Goal: Task Accomplishment & Management: Manage account settings

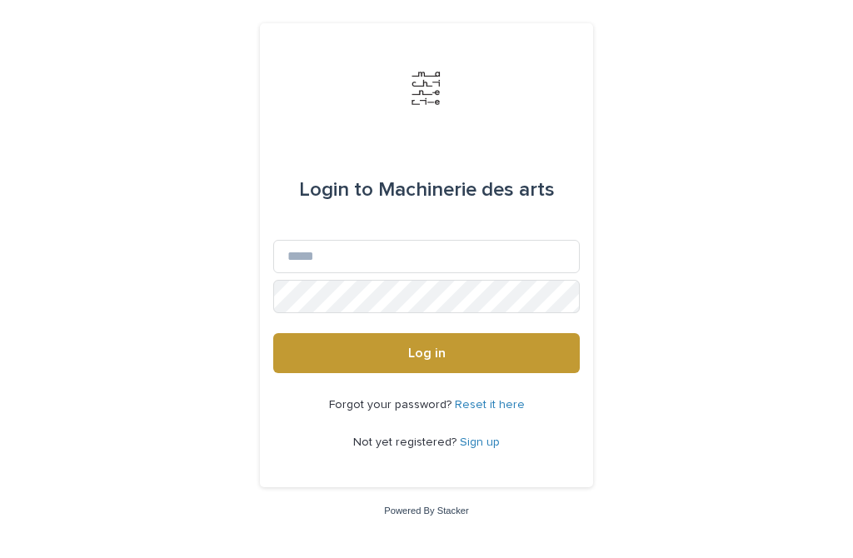
click at [483, 448] on link "Sign up" at bounding box center [480, 442] width 40 height 12
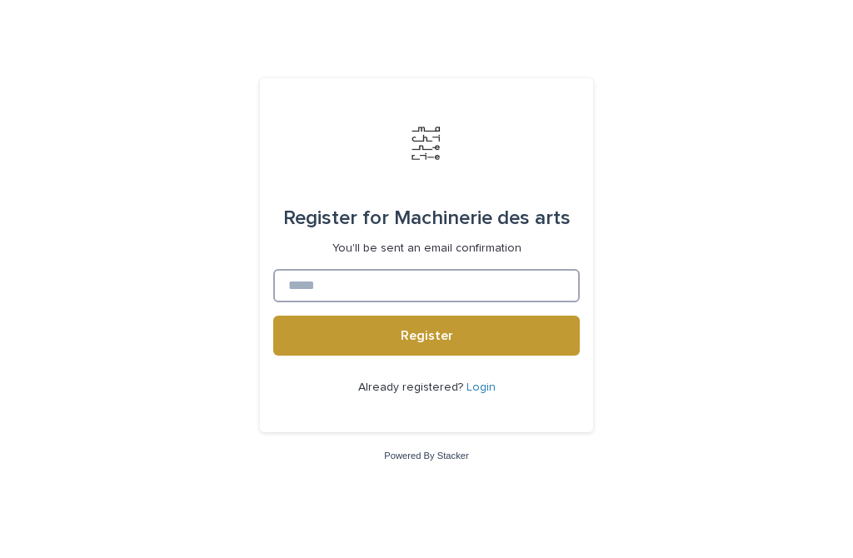
click at [305, 302] on input at bounding box center [426, 285] width 306 height 33
type input "**********"
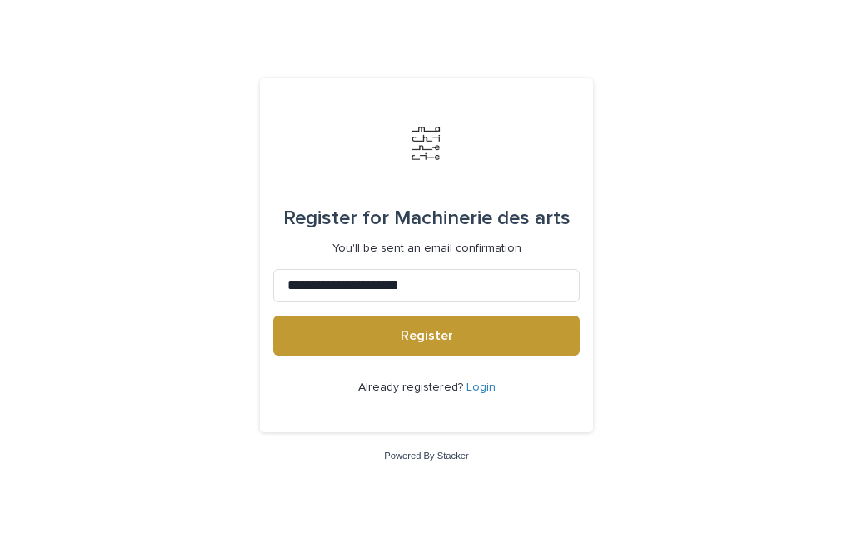
click at [454, 356] on button "Register" at bounding box center [426, 336] width 306 height 40
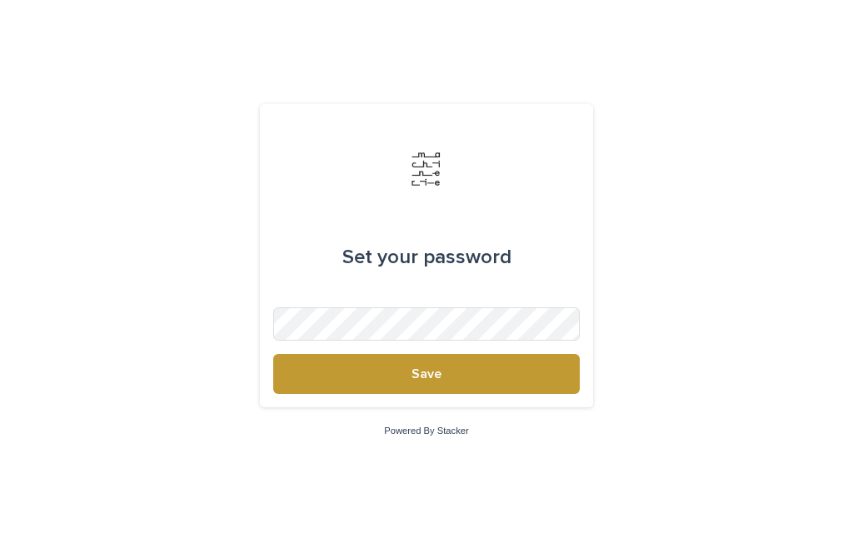
click at [436, 381] on span "Save" at bounding box center [426, 373] width 30 height 13
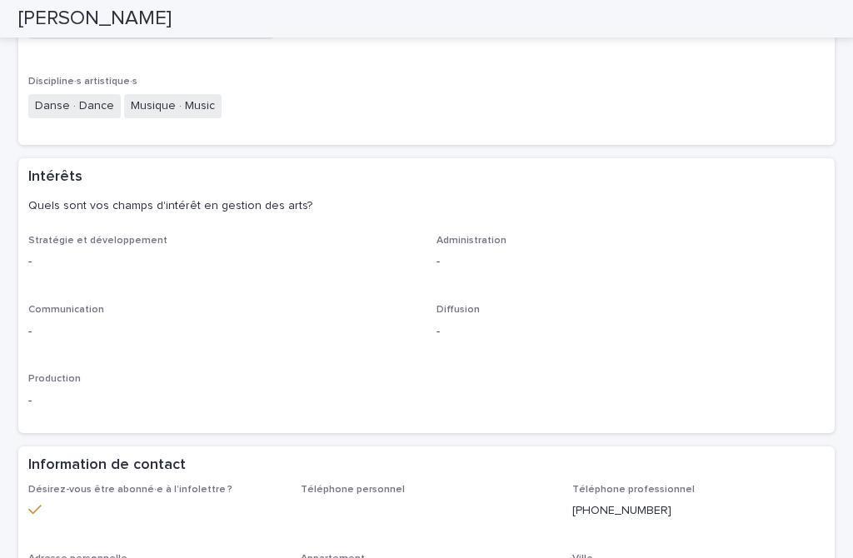
scroll to position [619, 0]
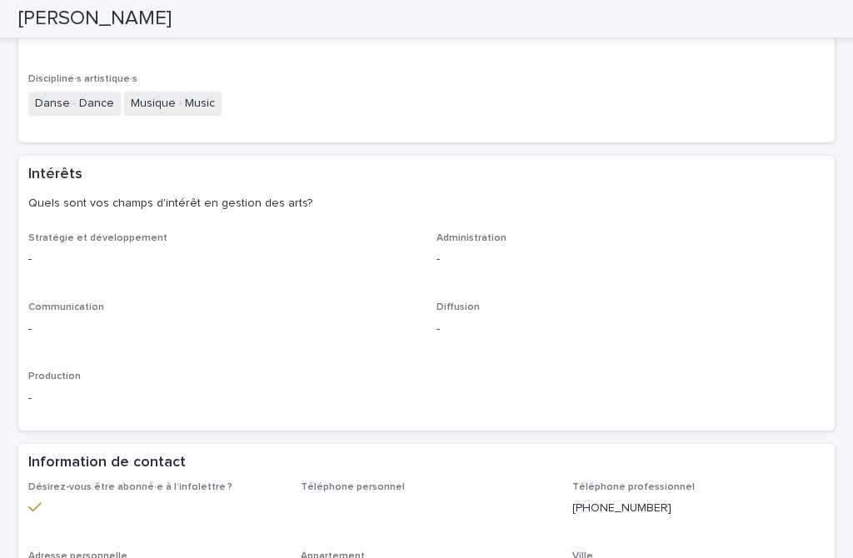
click at [458, 302] on span "Diffusion" at bounding box center [457, 307] width 43 height 10
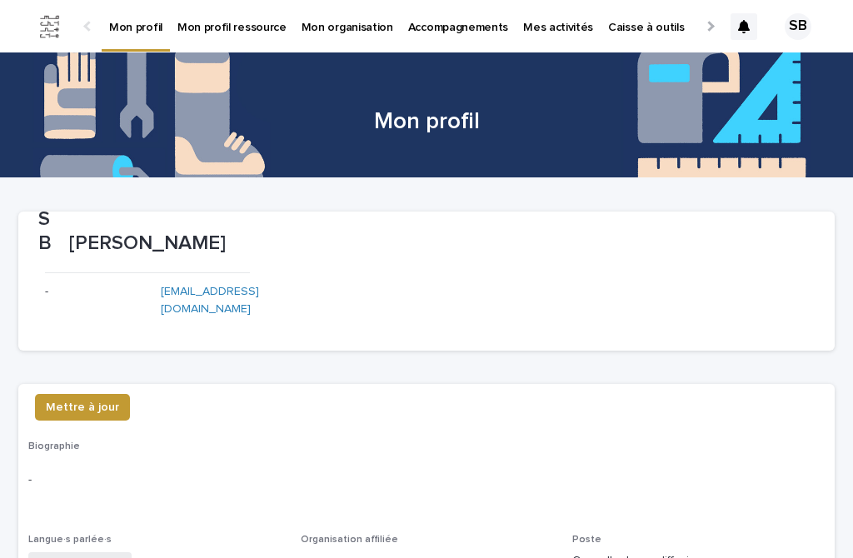
scroll to position [0, 0]
click at [436, 117] on h1 "Mon profil" at bounding box center [426, 122] width 816 height 28
click at [236, 25] on p "Mon profil ressource" at bounding box center [231, 17] width 109 height 35
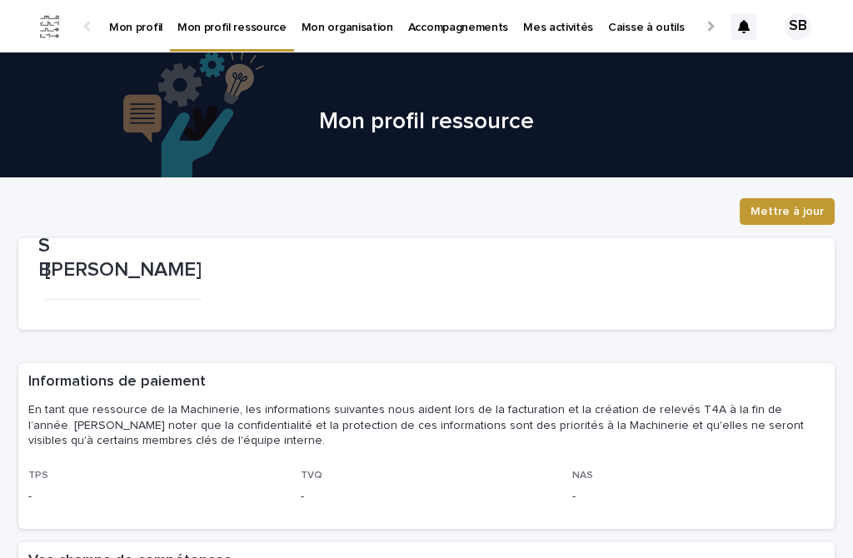
click at [451, 25] on p "Accompagnements" at bounding box center [458, 17] width 100 height 35
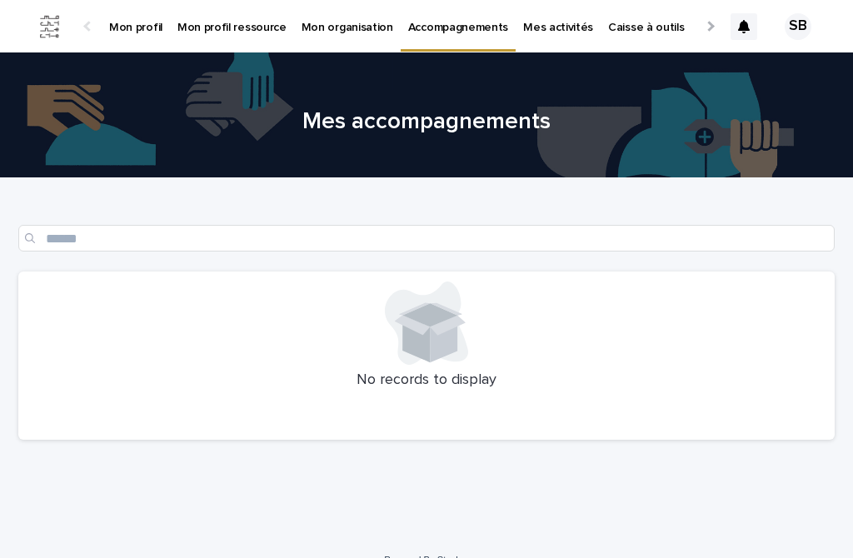
click at [538, 22] on p "Mes activités" at bounding box center [558, 17] width 70 height 35
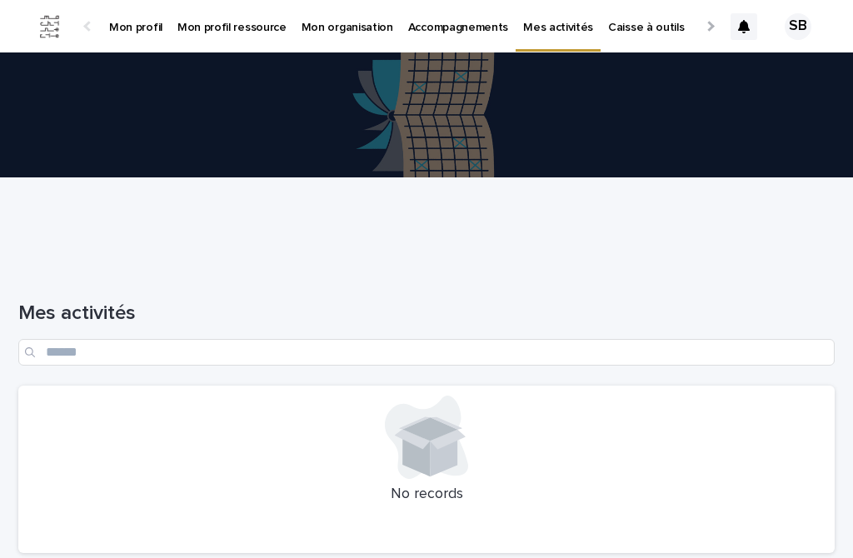
click at [625, 17] on p "Caisse à outils" at bounding box center [646, 17] width 76 height 35
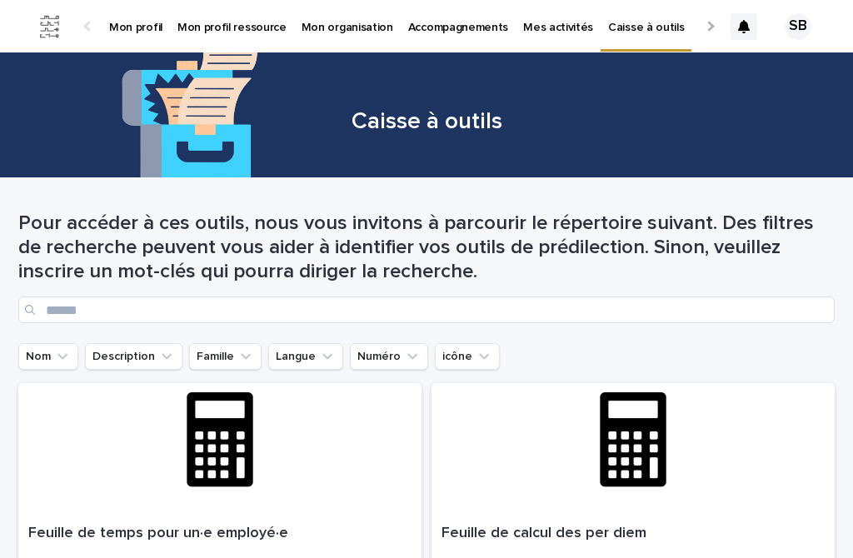
click at [699, 19] on p "Parcours d'apprentissage" at bounding box center [765, 17] width 133 height 35
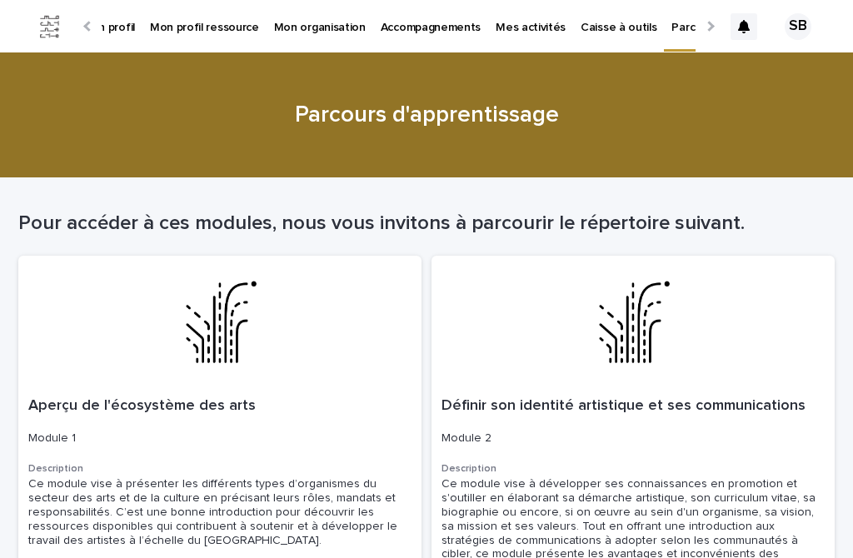
click at [801, 25] on div "SB" at bounding box center [797, 26] width 27 height 27
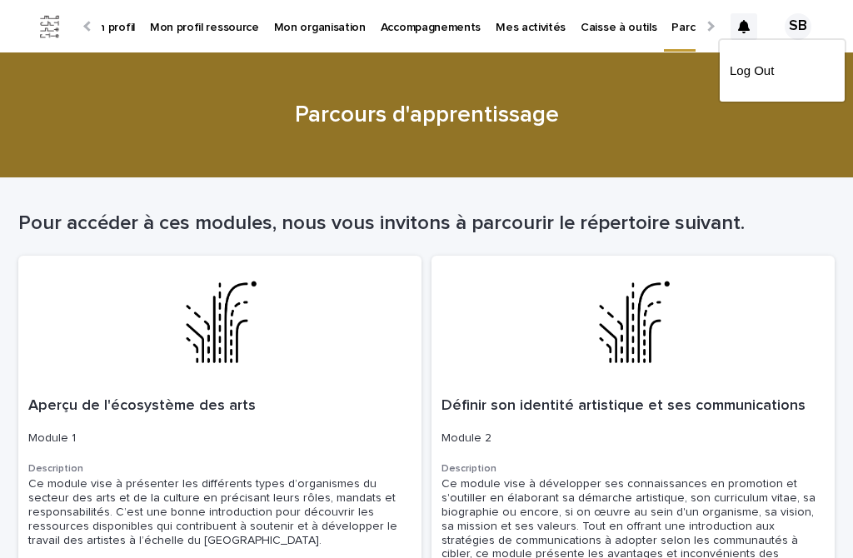
click at [760, 77] on p "Log Out" at bounding box center [782, 71] width 105 height 28
